Goal: Find specific page/section: Find specific page/section

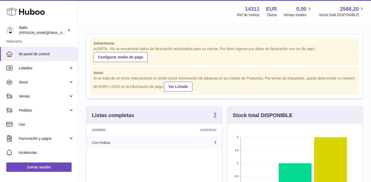
scroll to position [81, 135]
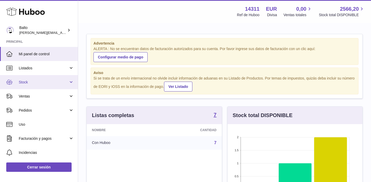
click at [14, 85] on link "Stock" at bounding box center [39, 82] width 78 height 14
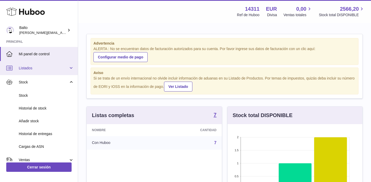
click at [37, 75] on link "Listados" at bounding box center [39, 68] width 78 height 14
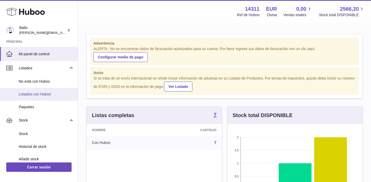
click at [40, 94] on span "Listados con Huboo" at bounding box center [46, 94] width 55 height 5
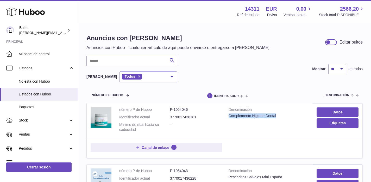
drag, startPoint x: 228, startPoint y: 116, endPoint x: 278, endPoint y: 115, distance: 50.3
click at [278, 115] on td "Denominación Complemento Higiene Dental" at bounding box center [269, 120] width 88 height 35
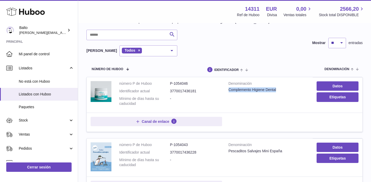
scroll to position [36, 0]
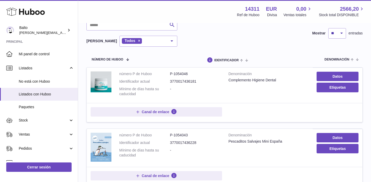
click at [194, 82] on dd "3770017436181" at bounding box center [195, 81] width 51 height 5
drag, startPoint x: 200, startPoint y: 72, endPoint x: 175, endPoint y: 71, distance: 25.8
click at [175, 71] on dd "P-1054046" at bounding box center [195, 73] width 51 height 5
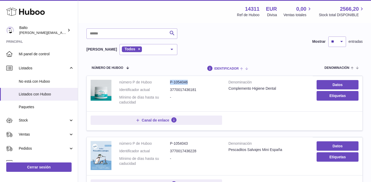
scroll to position [22, 0]
